Goal: Task Accomplishment & Management: Manage account settings

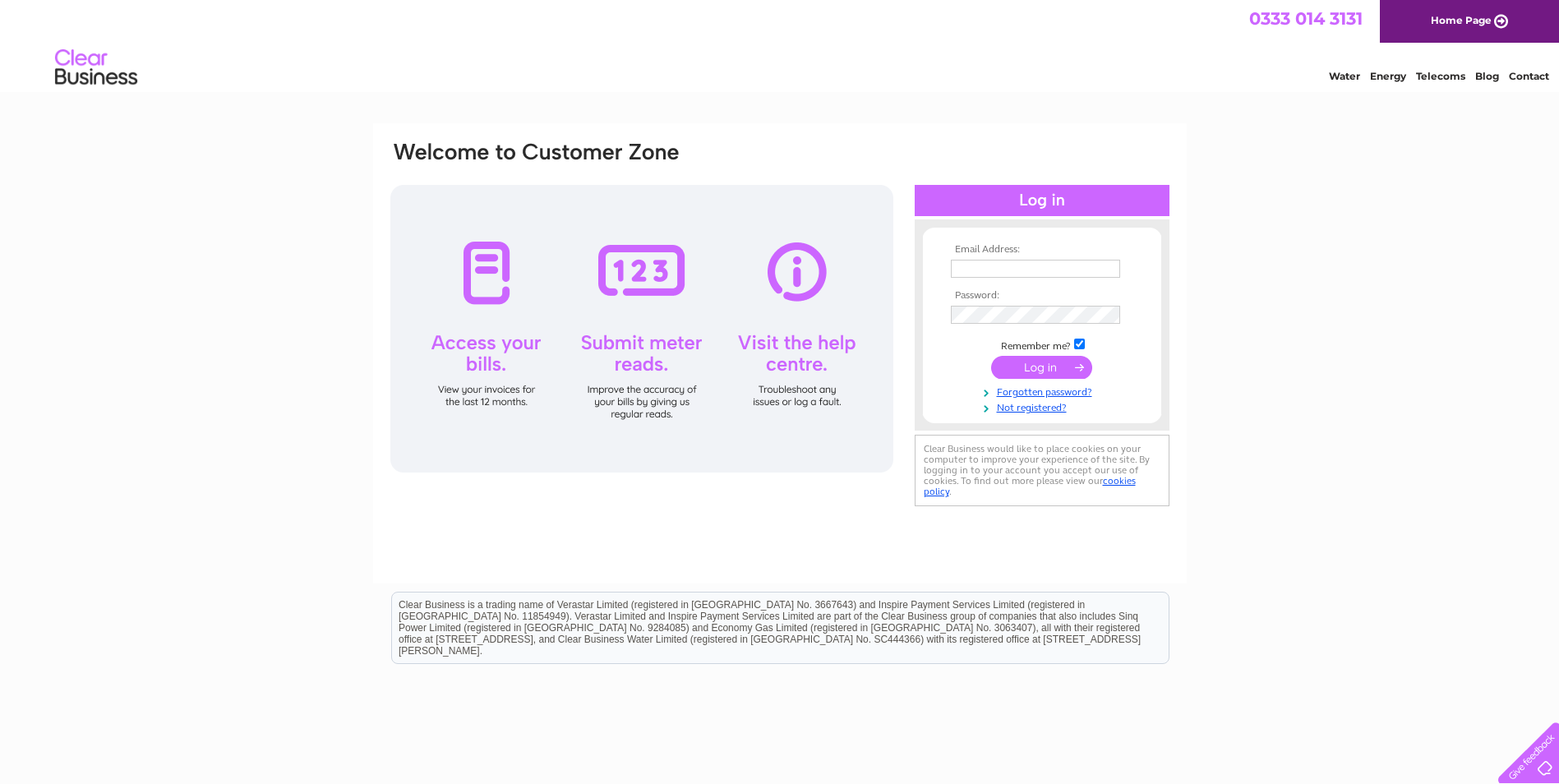
type input "[EMAIL_ADDRESS][DOMAIN_NAME]"
click at [1028, 370] on input "submit" at bounding box center [1042, 367] width 101 height 23
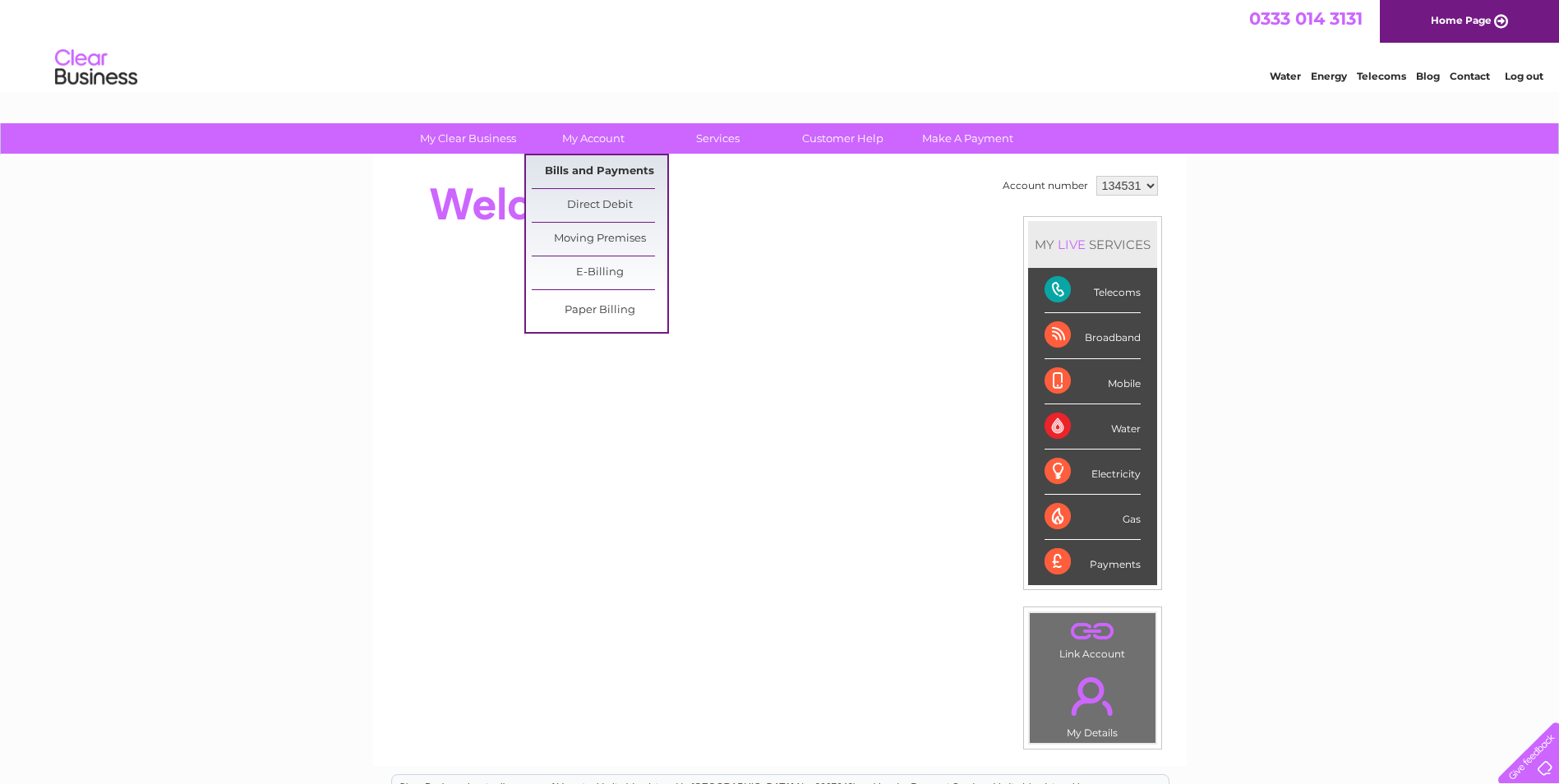
click at [605, 168] on link "Bills and Payments" at bounding box center [599, 171] width 136 height 33
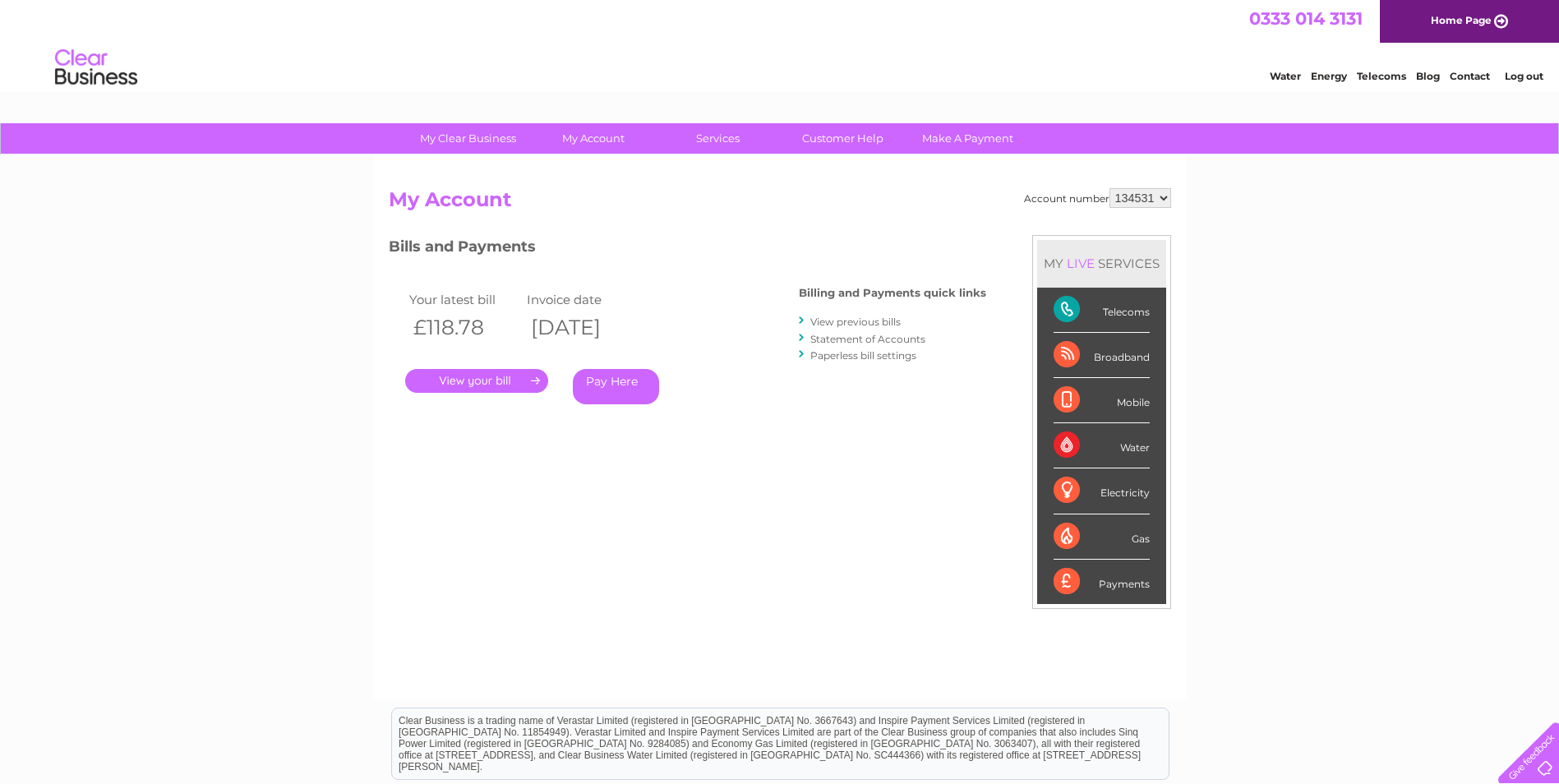
click at [506, 381] on link "." at bounding box center [476, 381] width 143 height 24
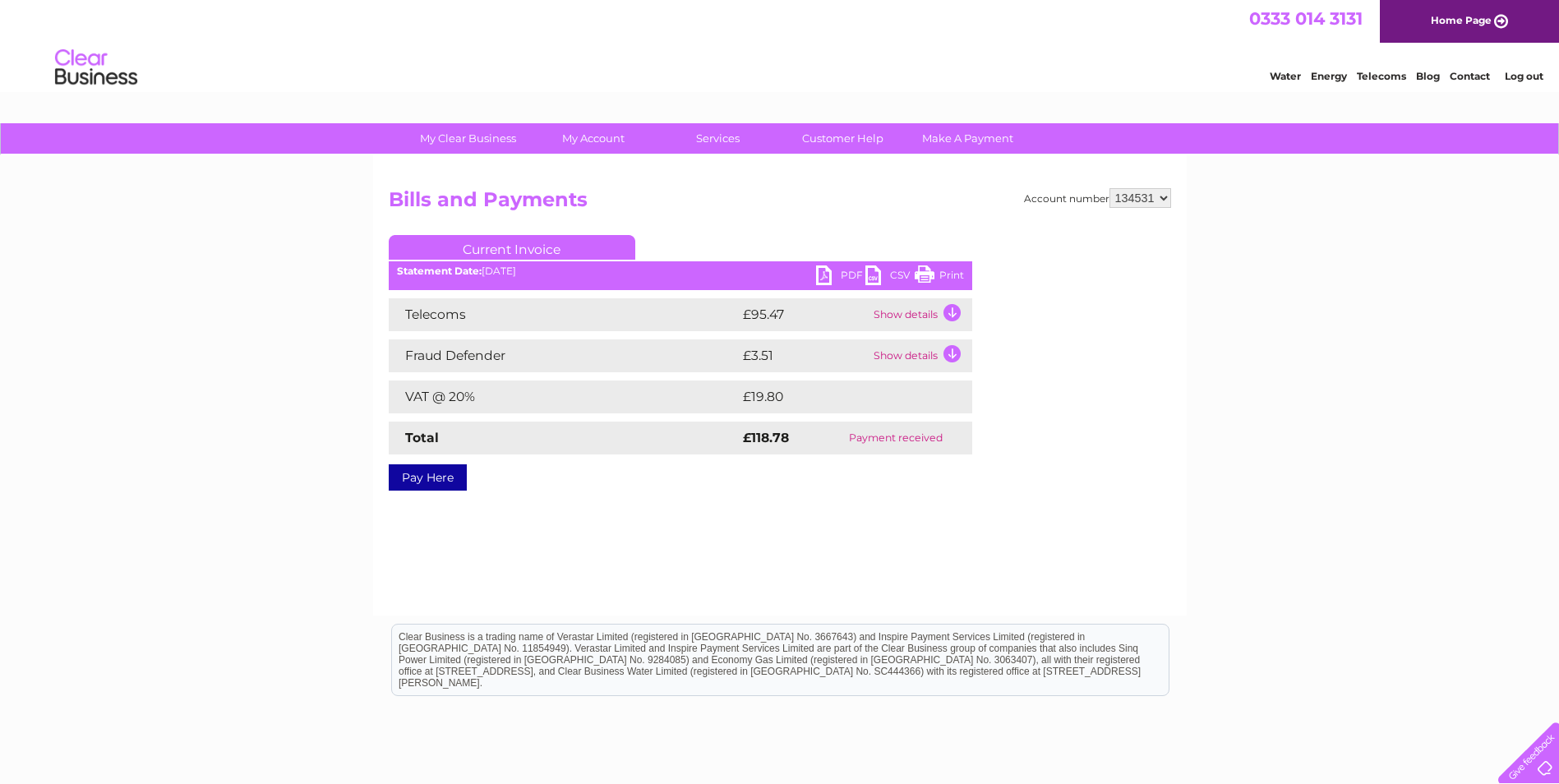
click at [835, 270] on link "PDF" at bounding box center [841, 277] width 49 height 24
